Goal: Task Accomplishment & Management: Complete application form

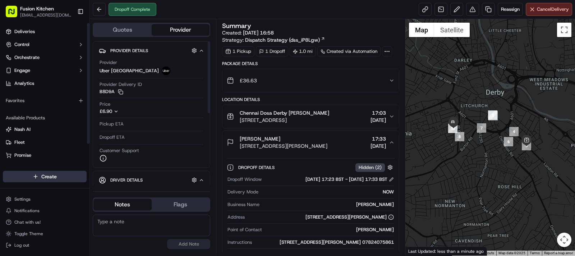
scroll to position [26, 0]
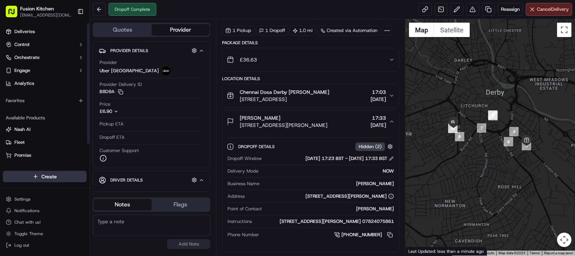
click at [36, 180] on html "Fusion Kitchen [EMAIL_ADDRESS][DOMAIN_NAME] Toggle Sidebar Deliveries Control O…" at bounding box center [287, 128] width 575 height 256
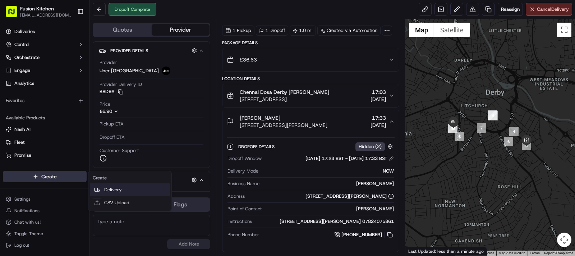
click at [137, 189] on link "Delivery" at bounding box center [130, 189] width 80 height 13
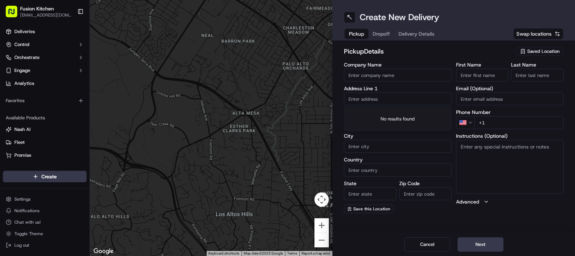
click at [395, 96] on input "text" at bounding box center [398, 98] width 108 height 13
paste input "[STREET_ADDRESS]."
click at [391, 114] on div "[STREET_ADDRESS]" at bounding box center [398, 113] width 104 height 11
type input "[STREET_ADDRESS]"
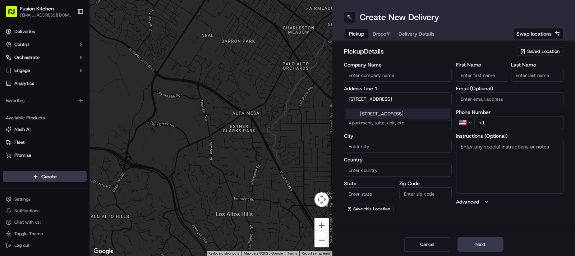
type input "Oldbury"
type input "[GEOGRAPHIC_DATA]"
type input "B68 0BZ"
type input "[STREET_ADDRESS]"
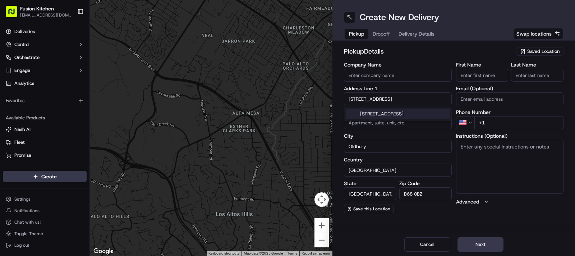
scroll to position [0, 0]
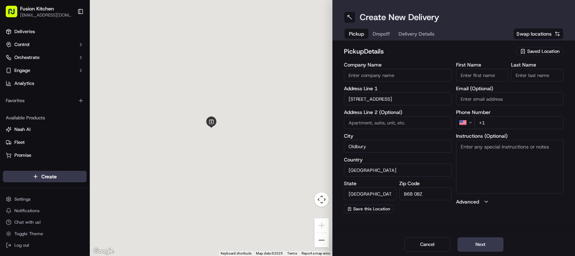
click at [498, 167] on textarea "Instructions (Optional)" at bounding box center [510, 167] width 108 height 54
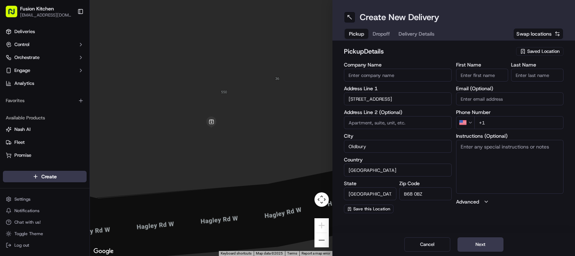
paste textarea "[STREET_ADDRESS]."
type textarea "[STREET_ADDRESS]."
click at [476, 68] on div "First Name" at bounding box center [482, 71] width 52 height 19
click at [476, 75] on input "First Name" at bounding box center [482, 75] width 52 height 13
paste input "Mougamadou [PERSON_NAME]"
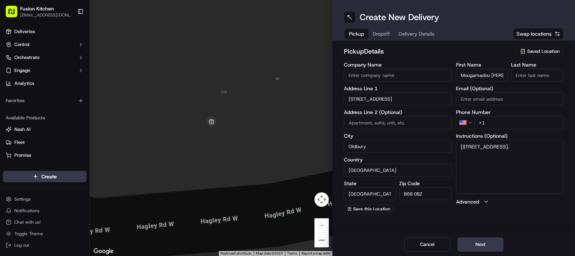
scroll to position [0, 38]
click at [499, 75] on input "Mougamadou [PERSON_NAME]" at bounding box center [482, 75] width 52 height 13
type input "[PERSON_NAME]"
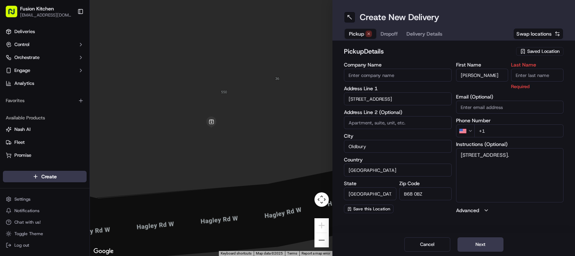
click at [537, 73] on input "Last Name" at bounding box center [537, 75] width 52 height 13
paste input "Nooku"
type input "Nooku"
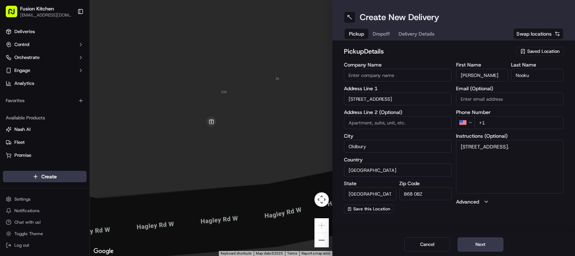
click at [380, 76] on input "Company Name" at bounding box center [398, 75] width 108 height 13
paste input "Grill N Shake - [GEOGRAPHIC_DATA]"
type input "Grill N Shake - [GEOGRAPHIC_DATA]"
click at [469, 122] on html "Fusion Kitchen [EMAIL_ADDRESS][DOMAIN_NAME] Toggle Sidebar Deliveries Control O…" at bounding box center [287, 128] width 575 height 256
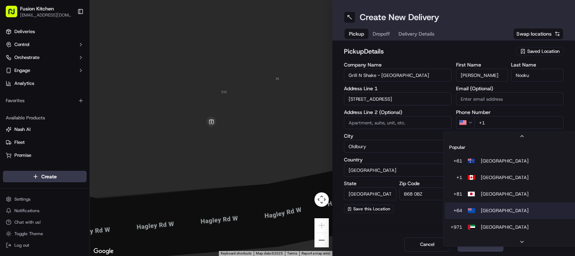
scroll to position [31, 0]
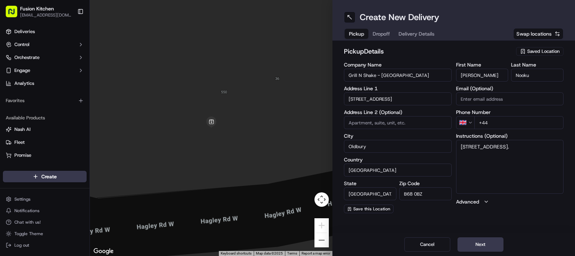
click at [509, 120] on input "+44" at bounding box center [518, 122] width 89 height 13
paste input "0121 421 3777"
click at [490, 126] on input "[PHONE_NUMBER]" at bounding box center [518, 122] width 89 height 13
type input "[PHONE_NUMBER]"
click at [534, 155] on textarea "[STREET_ADDRESS]." at bounding box center [510, 167] width 108 height 54
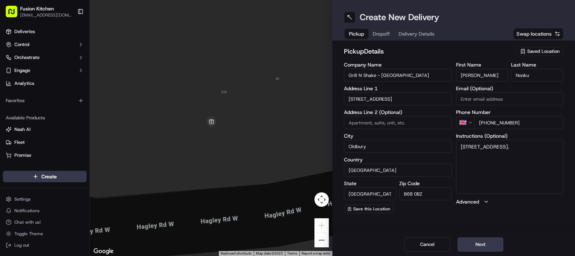
paste textarea "01214213777"
type textarea "[STREET_ADDRESS] 01214213777"
click at [467, 241] on button "Next" at bounding box center [480, 244] width 46 height 14
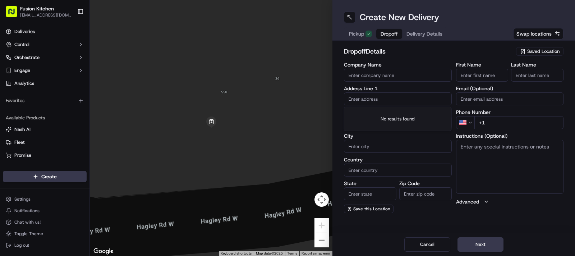
click at [379, 94] on input "text" at bounding box center [398, 98] width 108 height 13
paste input "[STREET_ADDRESS][PERSON_NAME]"
click at [391, 113] on div "[STREET_ADDRESS][PERSON_NAME]" at bounding box center [398, 113] width 104 height 11
type input "[STREET_ADDRESS][PERSON_NAME]"
type input "[PERSON_NAME]"
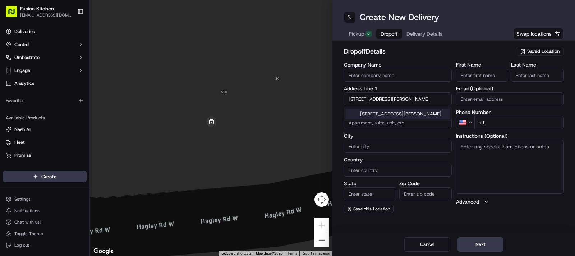
type input "[GEOGRAPHIC_DATA]"
type input "B32 2SF"
type input "[STREET_ADDRESS]"
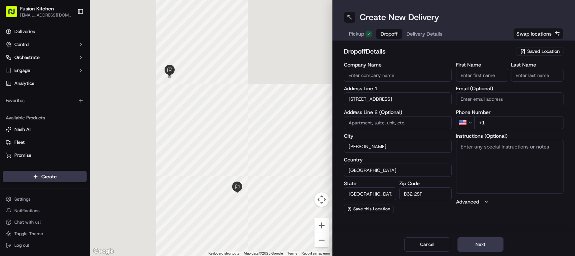
click at [483, 155] on textarea "Instructions (Optional)" at bounding box center [510, 167] width 108 height 54
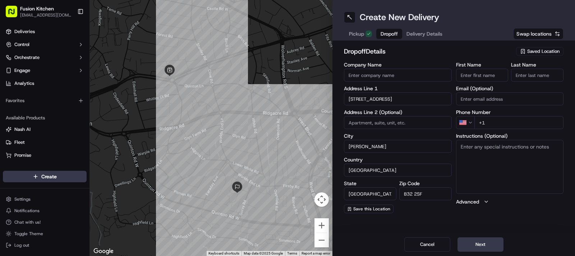
paste textarea "[STREET_ADDRESS][PERSON_NAME]"
click at [499, 173] on textarea "[STREET_ADDRESS][PERSON_NAME]" at bounding box center [510, 167] width 108 height 54
type textarea "[STREET_ADDRESS][PERSON_NAME]"
click at [393, 72] on input "Company Name" at bounding box center [398, 75] width 108 height 13
paste input "[PERSON_NAME]"
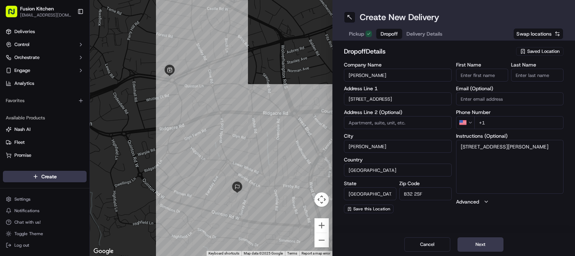
type input "[PERSON_NAME]"
click at [480, 76] on input "First Name" at bounding box center [482, 75] width 52 height 13
paste input "[PERSON_NAME]"
click at [480, 76] on input "[PERSON_NAME]" at bounding box center [482, 75] width 52 height 13
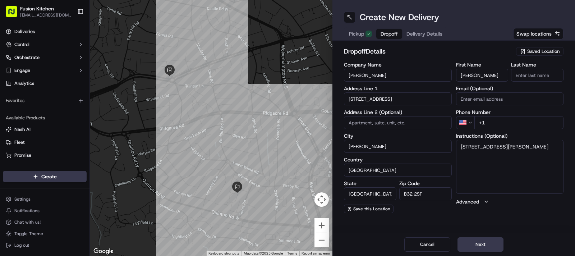
type input "[PERSON_NAME]"
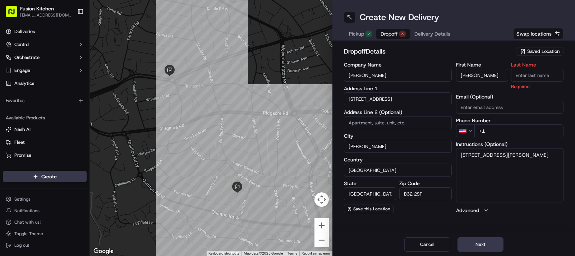
click at [539, 76] on input "Last Name" at bounding box center [537, 75] width 52 height 13
paste input "[PERSON_NAME]"
type input "[PERSON_NAME]"
click at [439, 56] on div "dropoff Details Saved Location" at bounding box center [453, 52] width 219 height 13
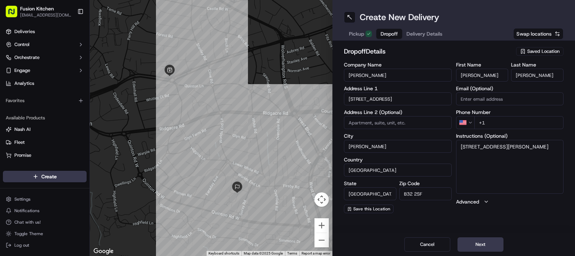
click at [467, 122] on html "Fusion Kitchen [EMAIL_ADDRESS][DOMAIN_NAME] Toggle Sidebar Deliveries Control O…" at bounding box center [287, 128] width 575 height 256
click at [516, 126] on input "+44" at bounding box center [518, 122] width 89 height 13
paste input "07747 661843"
click at [491, 126] on input "[PHONE_NUMBER]" at bounding box center [518, 122] width 89 height 13
type input "[PHONE_NUMBER]"
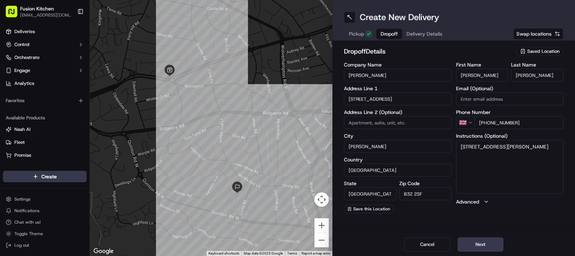
click at [517, 160] on textarea "[STREET_ADDRESS][PERSON_NAME]" at bounding box center [510, 167] width 108 height 54
paste textarea "07747661843"
type textarea "[STREET_ADDRESS][PERSON_NAME] 07747661843"
click at [479, 251] on div "Cancel Next" at bounding box center [453, 244] width 242 height 23
click at [481, 246] on button "Next" at bounding box center [480, 244] width 46 height 14
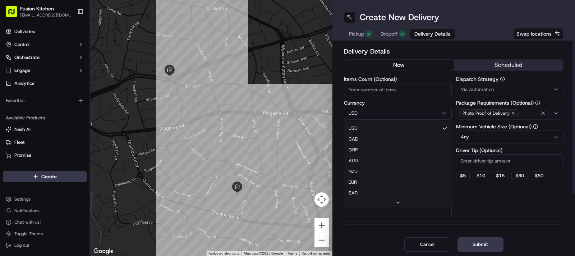
click at [378, 111] on html "Fusion Kitchen [EMAIL_ADDRESS][DOMAIN_NAME] Toggle Sidebar Deliveries Control O…" at bounding box center [287, 128] width 575 height 256
click at [376, 141] on input "Package Value" at bounding box center [398, 136] width 108 height 13
paste input "25.85"
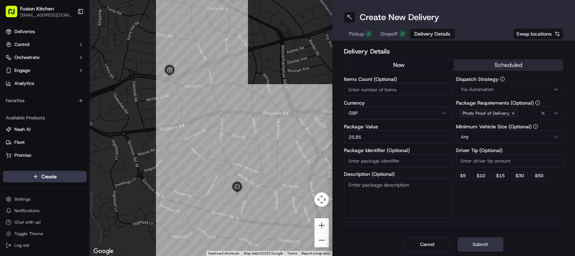
type input "25.85"
click at [474, 248] on button "Submit" at bounding box center [480, 244] width 46 height 14
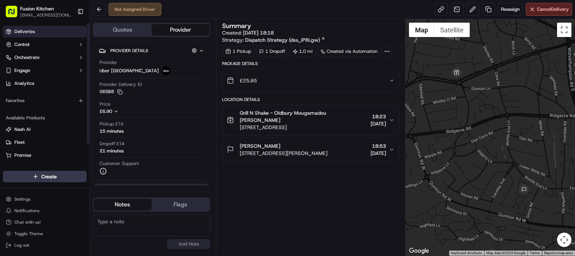
click at [46, 27] on link "Deliveries" at bounding box center [45, 31] width 84 height 11
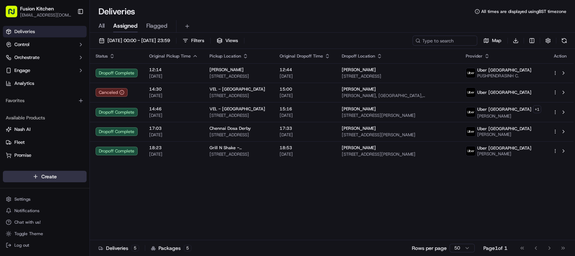
click at [72, 173] on html "Fusion Kitchen [EMAIL_ADDRESS][DOMAIN_NAME] Toggle Sidebar Deliveries Control O…" at bounding box center [287, 128] width 575 height 256
click at [115, 186] on link "Delivery" at bounding box center [130, 189] width 80 height 13
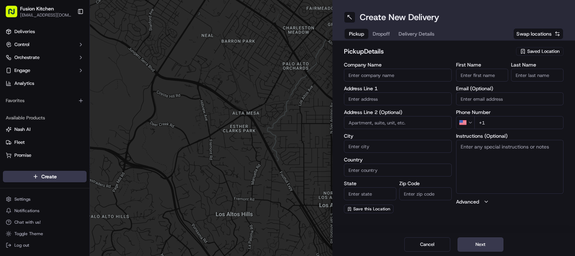
click at [391, 100] on input "text" at bounding box center [398, 98] width 108 height 13
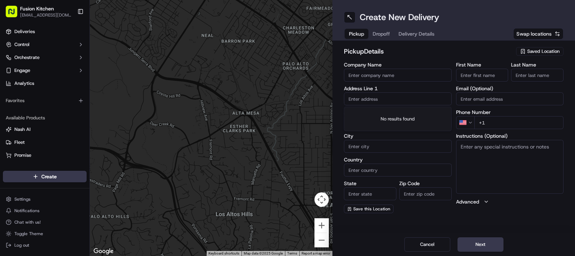
paste input "[STREET_ADDRESS]."
click at [388, 119] on div "[STREET_ADDRESS]" at bounding box center [398, 113] width 104 height 11
type input "[STREET_ADDRESS]"
type input "[GEOGRAPHIC_DATA]"
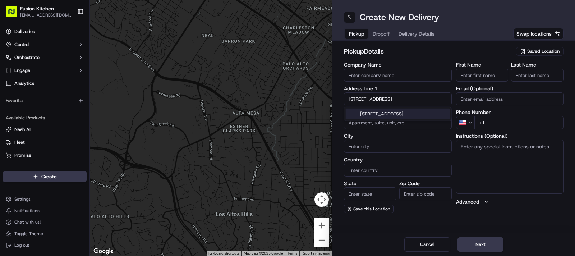
type input "[GEOGRAPHIC_DATA]"
type input "B66 4BJ"
type input "[STREET_ADDRESS]"
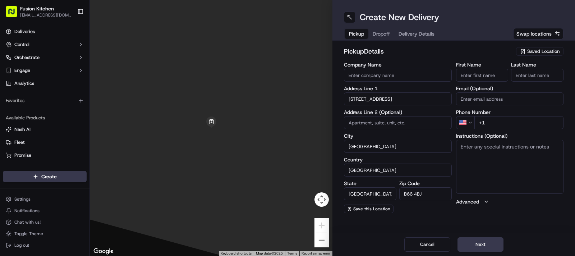
click at [490, 166] on textarea "Instructions (Optional)" at bounding box center [510, 167] width 108 height 54
paste textarea "[STREET_ADDRESS]."
type textarea "[STREET_ADDRESS]."
click at [473, 73] on input "First Name" at bounding box center [482, 75] width 52 height 13
paste input "[PERSON_NAME]"
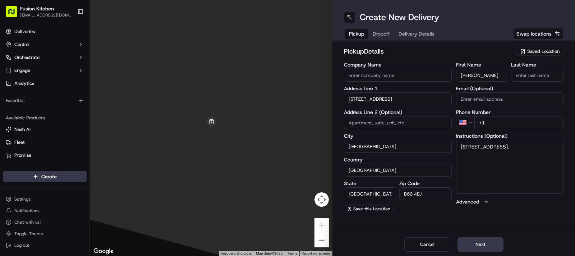
click at [494, 76] on input "[PERSON_NAME]" at bounding box center [482, 75] width 52 height 13
paste input "Rajan"
type input "[PERSON_NAME]"
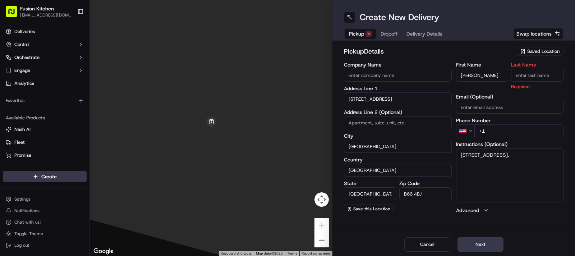
click at [532, 75] on input "Last Name" at bounding box center [537, 75] width 52 height 13
paste input "Rajan"
type input "Rajan"
click at [491, 76] on input "[PERSON_NAME]" at bounding box center [482, 75] width 52 height 13
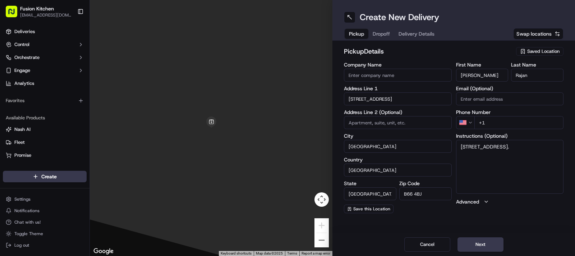
click at [491, 76] on input "[PERSON_NAME]" at bounding box center [482, 75] width 52 height 13
type input "[PERSON_NAME]"
click at [387, 77] on input "Company Name" at bounding box center [398, 75] width 108 height 13
paste input "Madras Eatery"
type input "Madras Eatery"
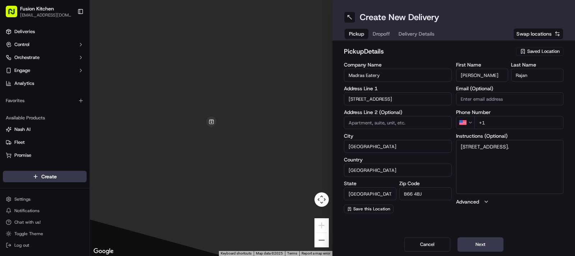
click at [413, 49] on h2 "pickup Details" at bounding box center [428, 51] width 168 height 10
click at [462, 121] on html "Fusion Kitchen [EMAIL_ADDRESS][DOMAIN_NAME] Toggle Sidebar Deliveries Control O…" at bounding box center [287, 128] width 575 height 256
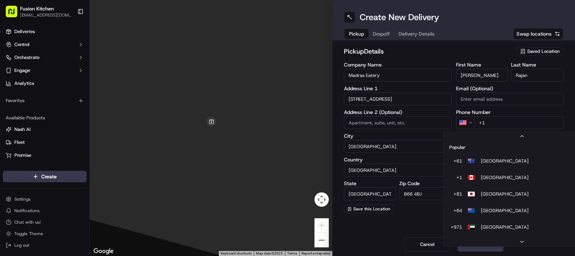
scroll to position [31, 0]
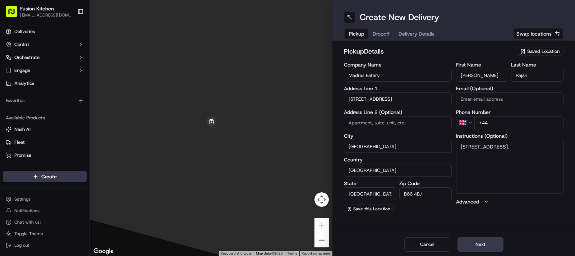
click at [503, 122] on input "+44" at bounding box center [518, 122] width 89 height 13
paste input "121 725 6300"
type input "[PHONE_NUMBER]"
click at [520, 157] on textarea "[STREET_ADDRESS]." at bounding box center [510, 167] width 108 height 54
paste textarea "1217256300"
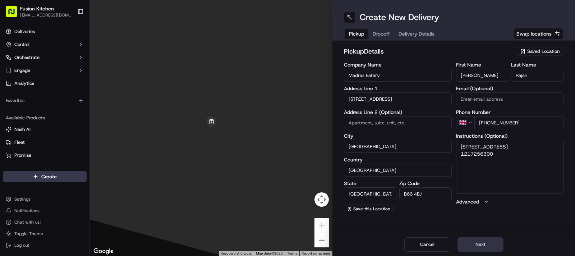
type textarea "[STREET_ADDRESS] 1217256300"
click at [469, 249] on button "Next" at bounding box center [480, 244] width 46 height 14
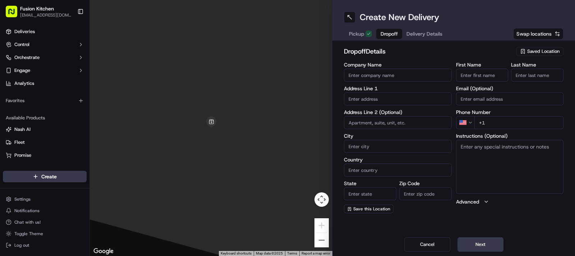
click at [375, 94] on input "text" at bounding box center [398, 98] width 108 height 13
paste input "[STREET_ADDRESS]"
click at [389, 111] on div "[STREET_ADDRESS]" at bounding box center [398, 113] width 104 height 11
type input "[STREET_ADDRESS]"
type input "Smethwick"
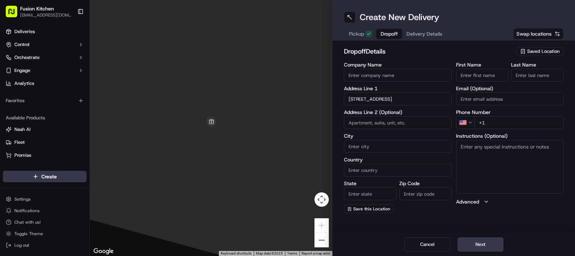
type input "[GEOGRAPHIC_DATA]"
type input "B67 5HZ"
type input "[STREET_ADDRESS]"
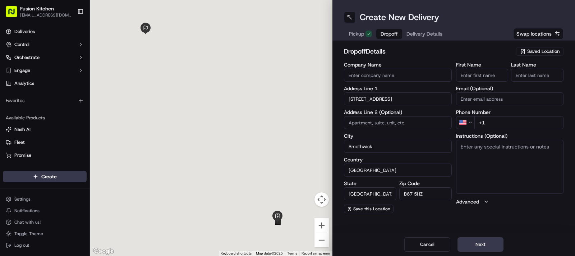
click at [502, 165] on textarea "Instructions (Optional)" at bounding box center [510, 167] width 108 height 54
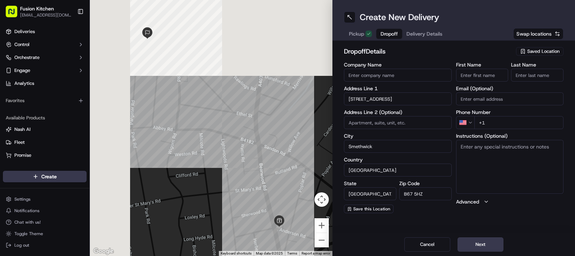
paste textarea "[STREET_ADDRESS]"
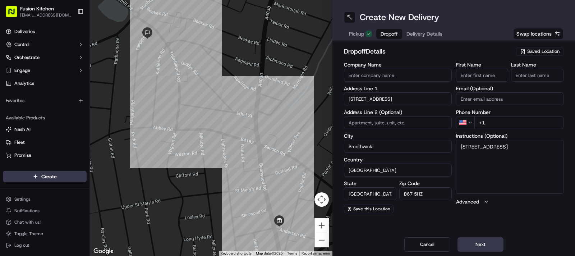
type textarea "[STREET_ADDRESS]"
click at [407, 69] on input "Company Name" at bounding box center [398, 75] width 108 height 13
paste input "[PERSON_NAME]"
type input "[PERSON_NAME]"
click at [497, 74] on input "First Name" at bounding box center [482, 75] width 52 height 13
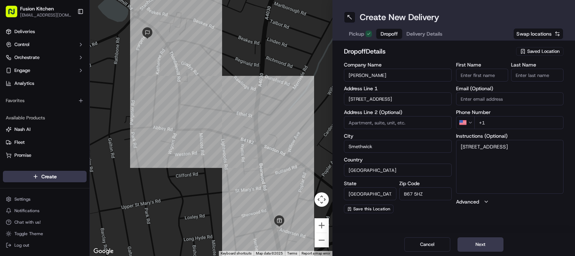
paste input "[PERSON_NAME]"
click at [488, 74] on input "[PERSON_NAME]" at bounding box center [482, 75] width 52 height 13
type input "[PERSON_NAME]"
click at [527, 75] on input "Last Name" at bounding box center [537, 75] width 52 height 13
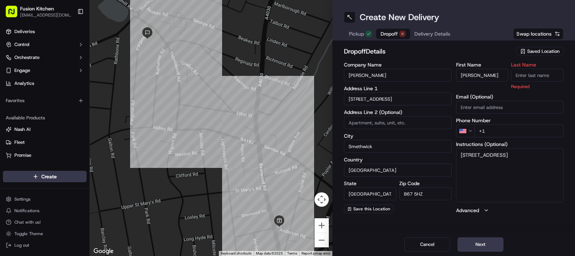
paste input "[PERSON_NAME]"
type input "[PERSON_NAME]"
click at [463, 132] on html "Fusion Kitchen [EMAIL_ADDRESS][DOMAIN_NAME] Toggle Sidebar Deliveries Control O…" at bounding box center [287, 128] width 575 height 256
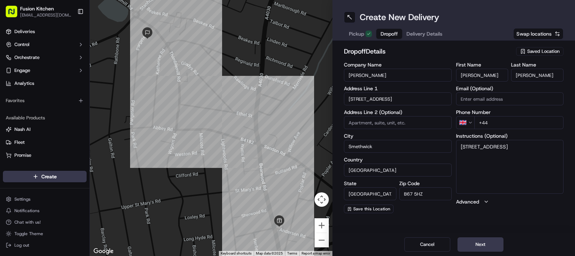
click at [506, 131] on div "First Name [PERSON_NAME] Last Name [PERSON_NAME] Email (Optional) Phone Number …" at bounding box center [510, 137] width 108 height 151
click at [506, 125] on input "+44" at bounding box center [518, 122] width 89 height 13
paste input "7722 096448"
type input "[PHONE_NUMBER]"
click at [524, 154] on textarea "[STREET_ADDRESS]" at bounding box center [510, 167] width 108 height 54
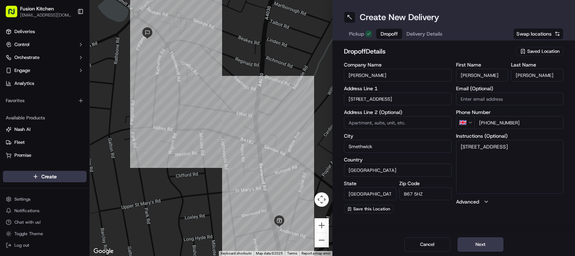
paste textarea "7722096448"
type textarea "[STREET_ADDRESS] 7722096448"
click at [468, 247] on button "Next" at bounding box center [480, 244] width 46 height 14
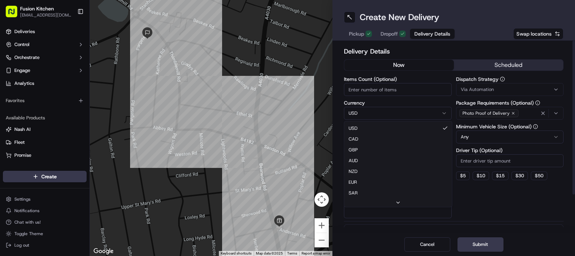
click at [366, 116] on html "Fusion Kitchen [EMAIL_ADDRESS][DOMAIN_NAME] Toggle Sidebar Deliveries Control O…" at bounding box center [287, 128] width 575 height 256
click at [371, 133] on input "Package Value" at bounding box center [398, 136] width 108 height 13
paste input "31.63"
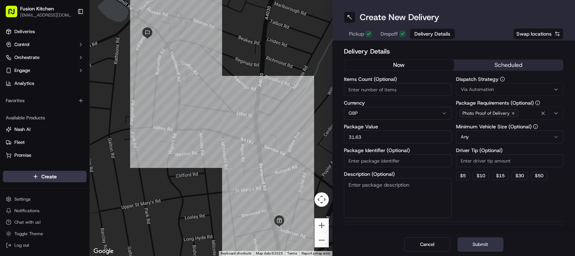
type input "31.63"
click at [468, 238] on button "Submit" at bounding box center [480, 244] width 46 height 14
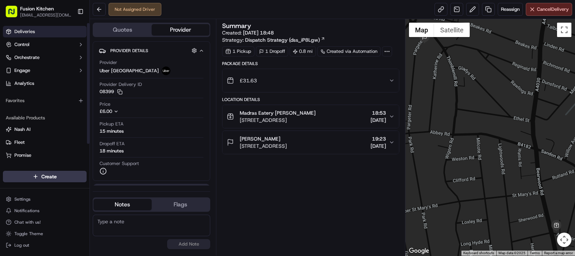
click at [32, 32] on span "Deliveries" at bounding box center [24, 31] width 20 height 6
